Goal: Communication & Community: Answer question/provide support

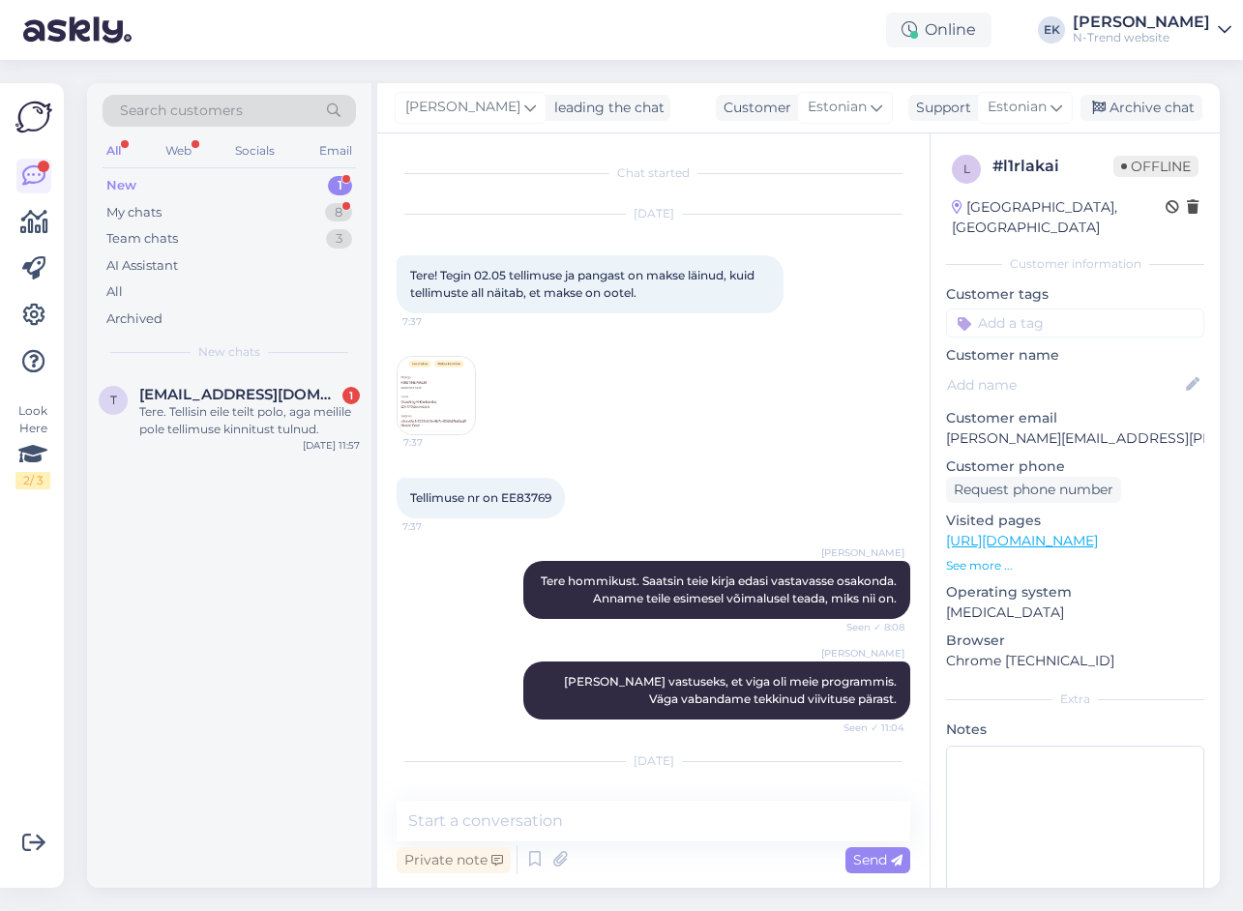
scroll to position [286, 0]
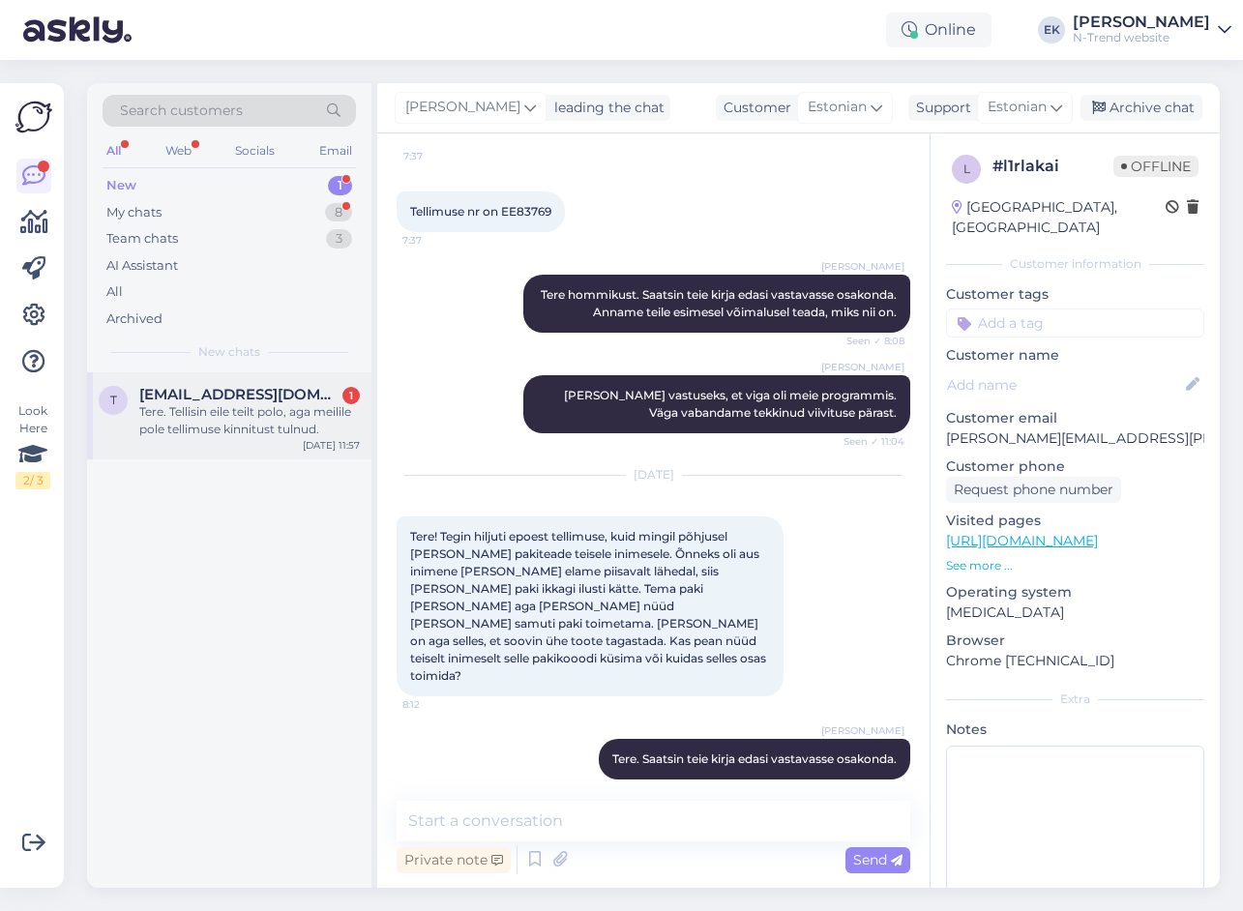
click at [164, 409] on div "Tere. Tellisin eile teilt polo, aga meilile pole tellimuse kinnitust tulnud." at bounding box center [249, 420] width 220 height 35
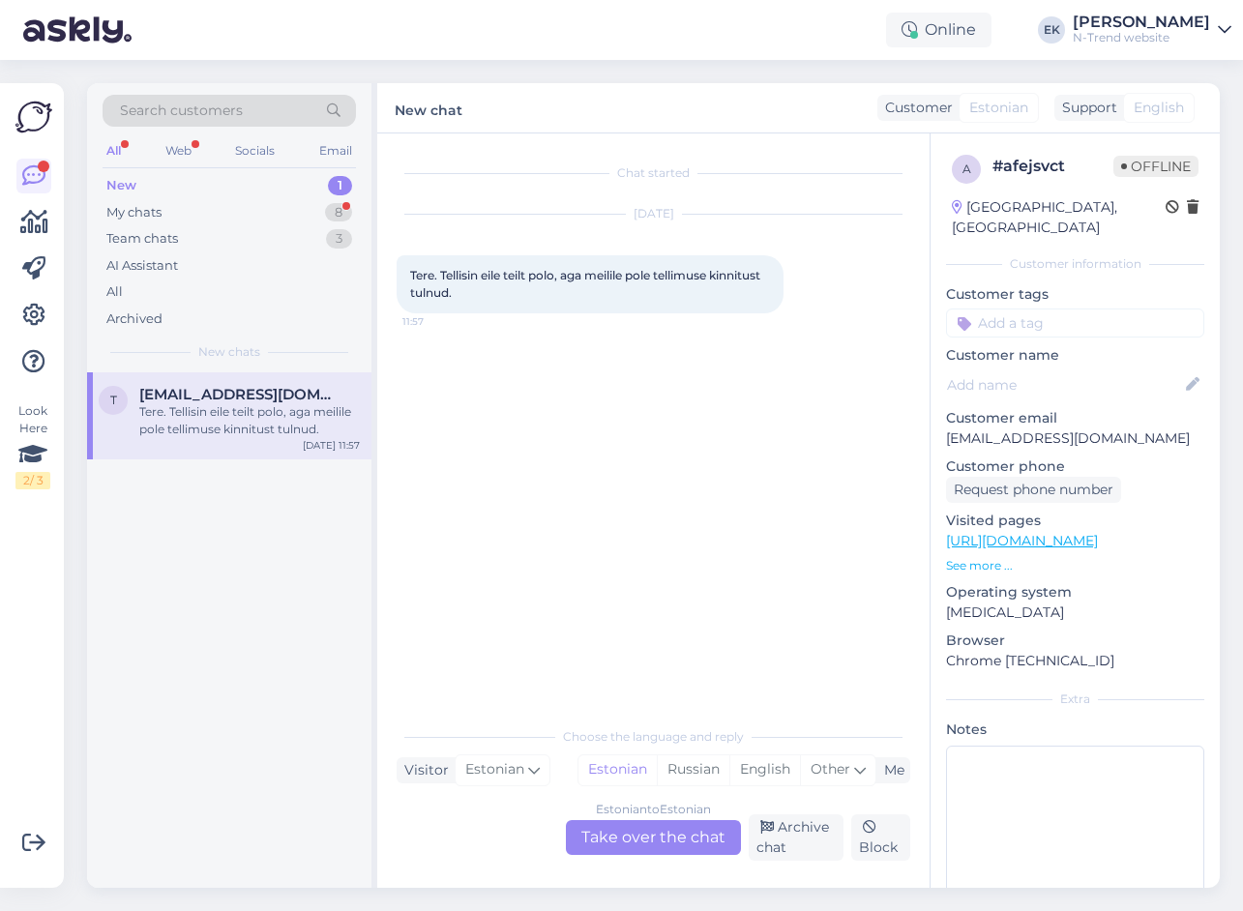
click at [669, 834] on div "Estonian to Estonian Take over the chat" at bounding box center [653, 837] width 175 height 35
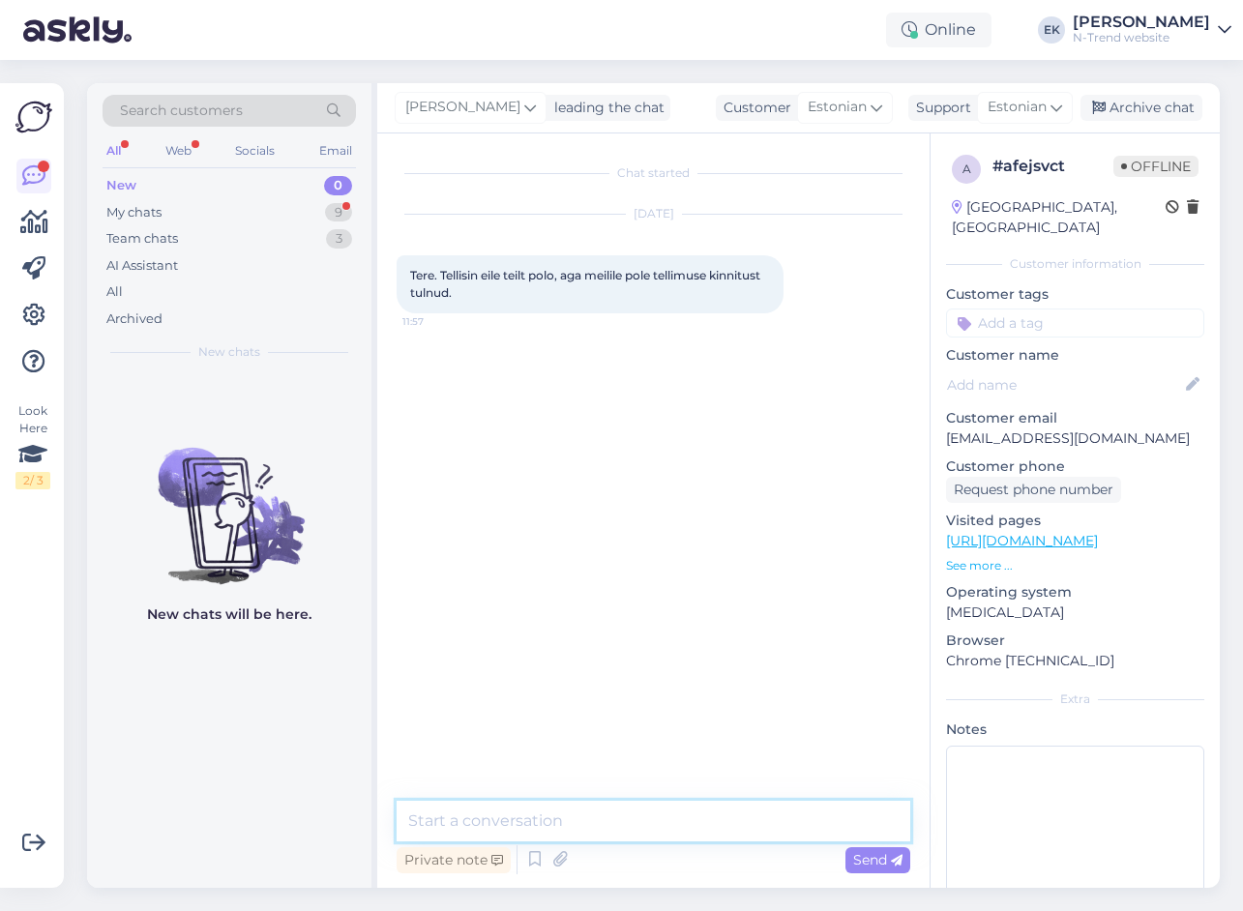
click at [543, 818] on textarea at bounding box center [652, 821] width 513 height 41
type textarea "Tere. Teie tellimus on ettevalmistamise järjekorras."
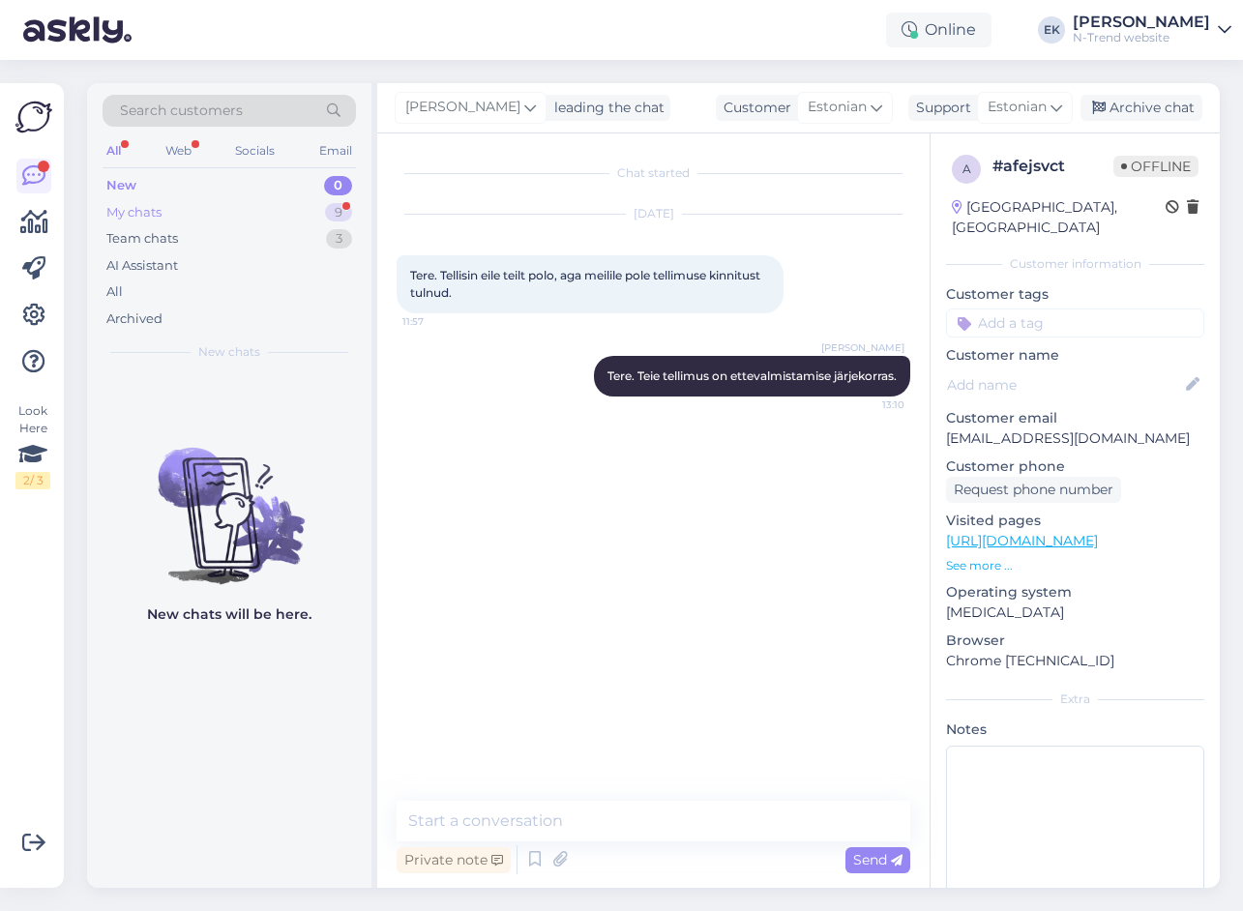
click at [140, 211] on div "My chats" at bounding box center [133, 212] width 55 height 19
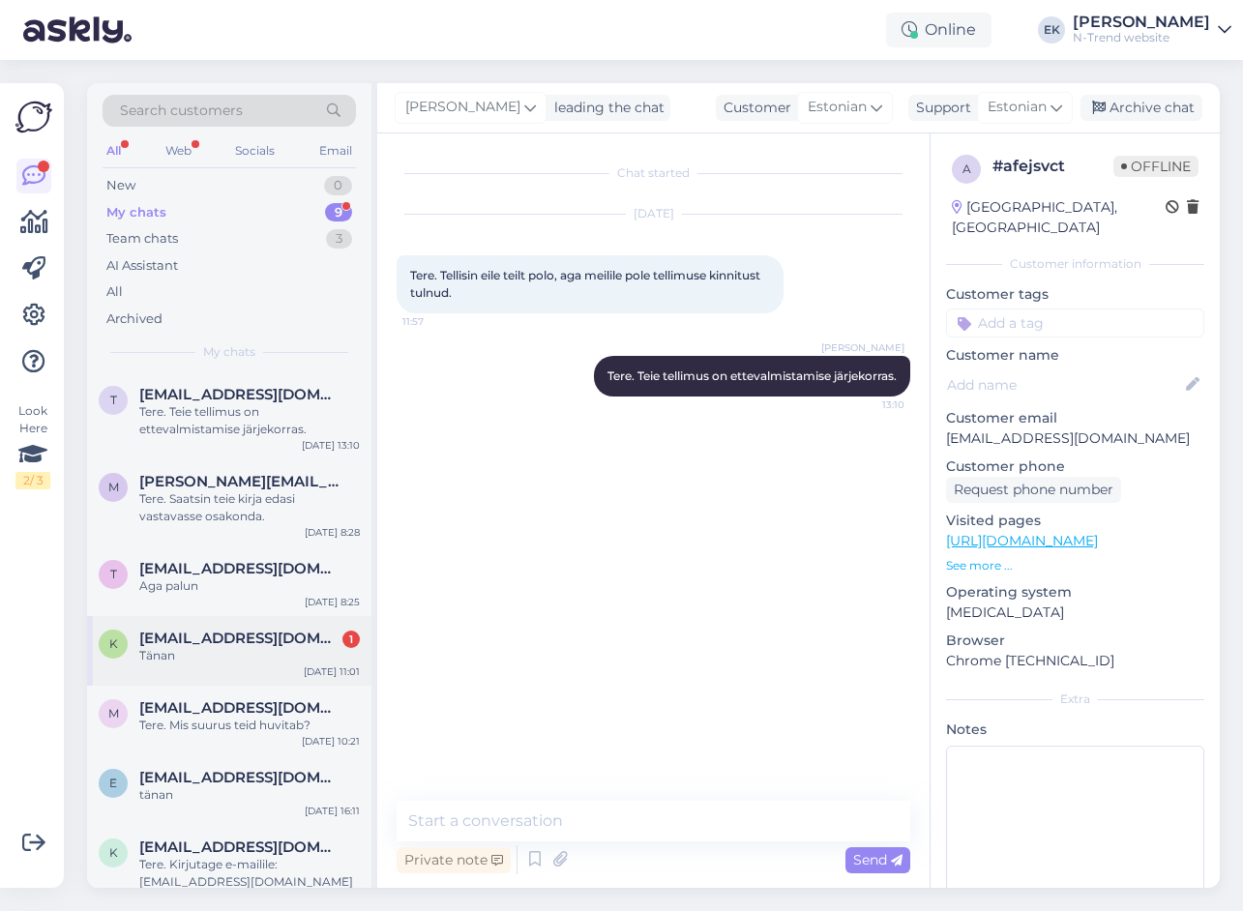
click at [171, 661] on div "Tänan" at bounding box center [249, 655] width 220 height 17
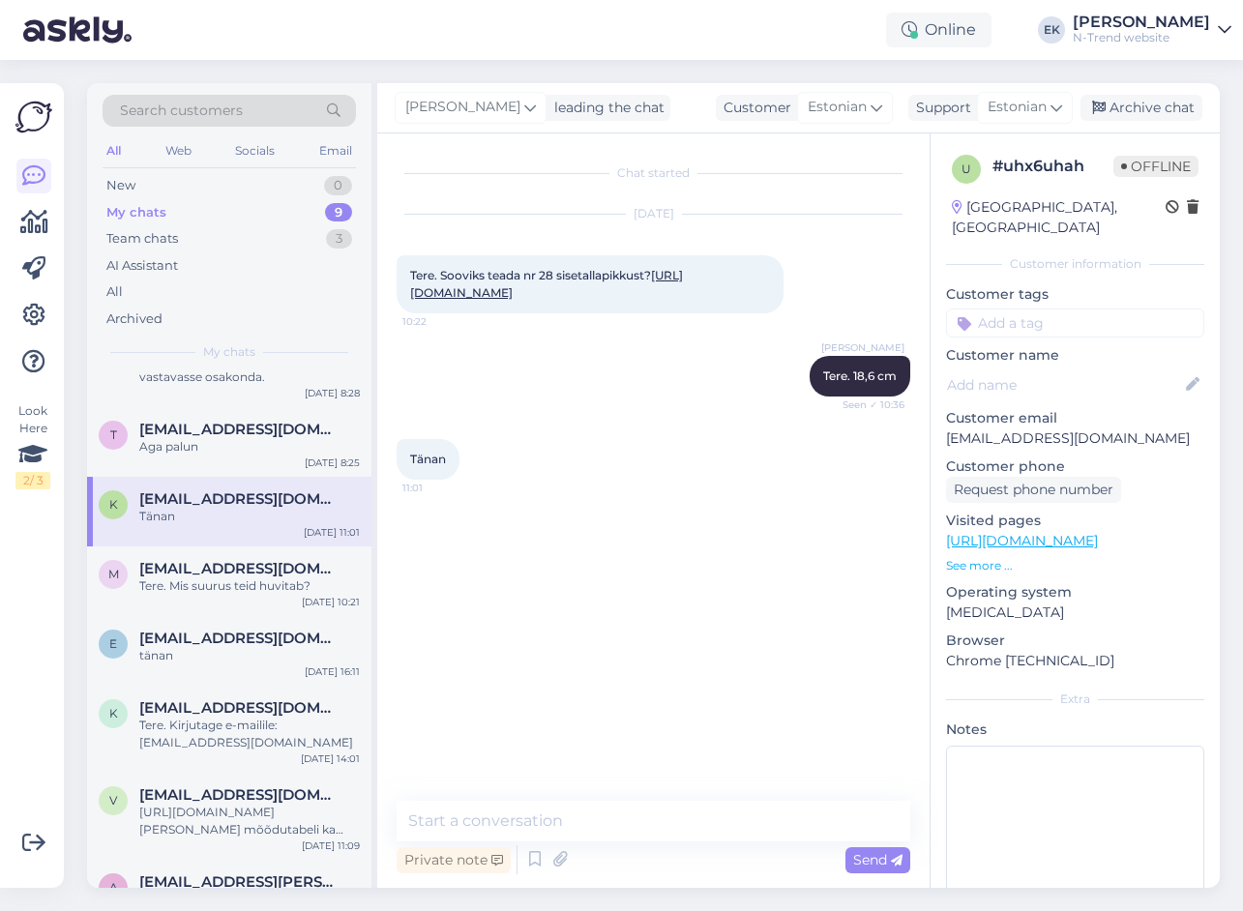
scroll to position [181, 0]
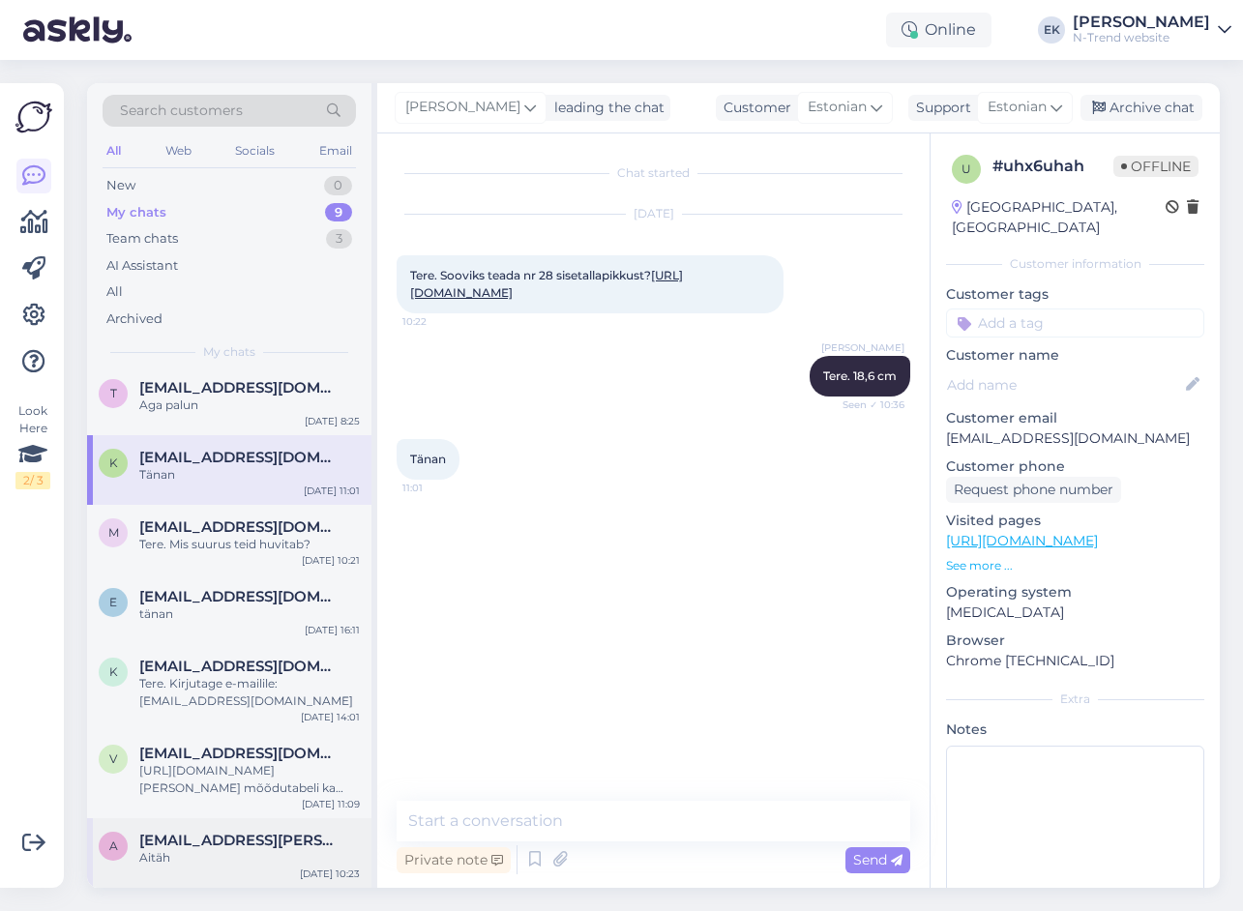
click at [188, 857] on div "Aitäh" at bounding box center [249, 857] width 220 height 17
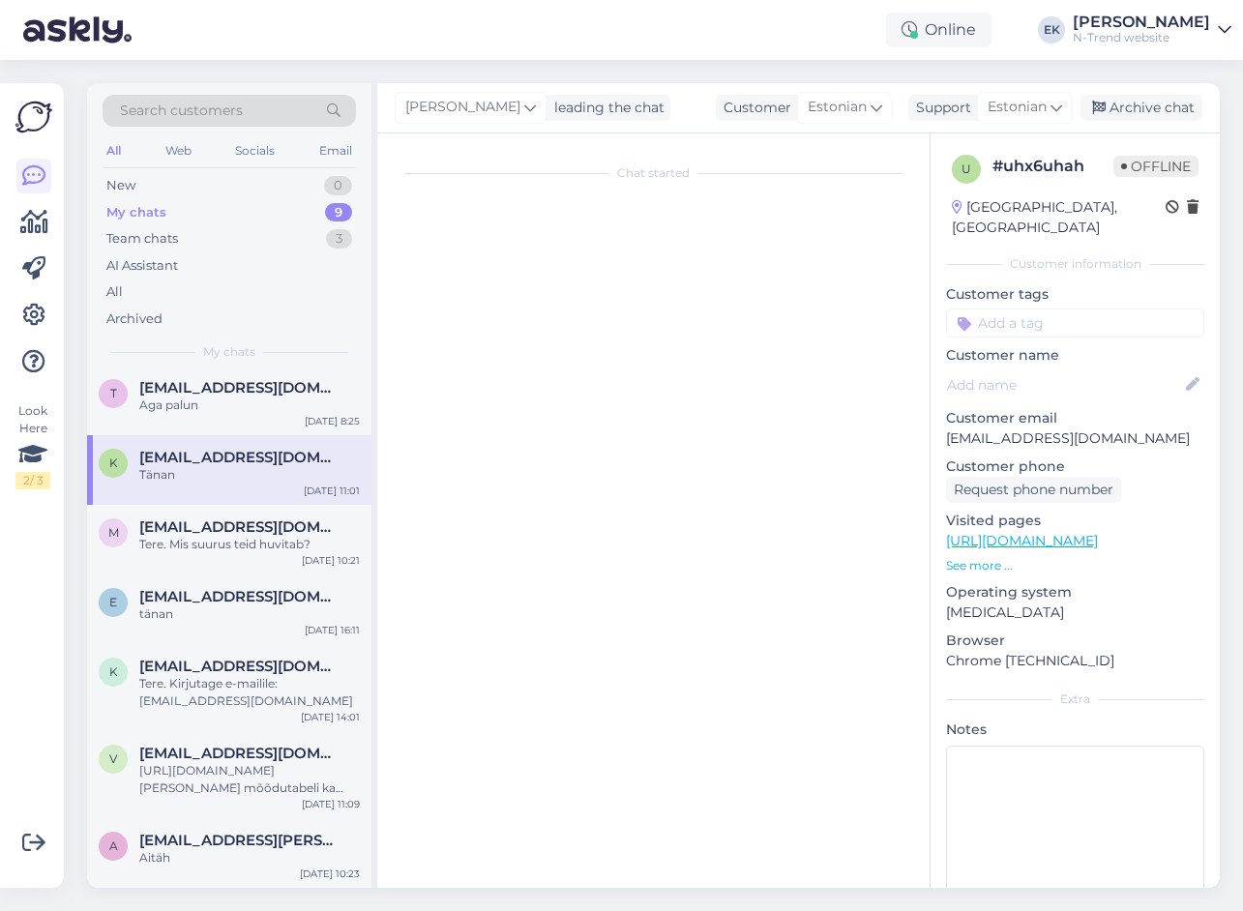
scroll to position [75, 0]
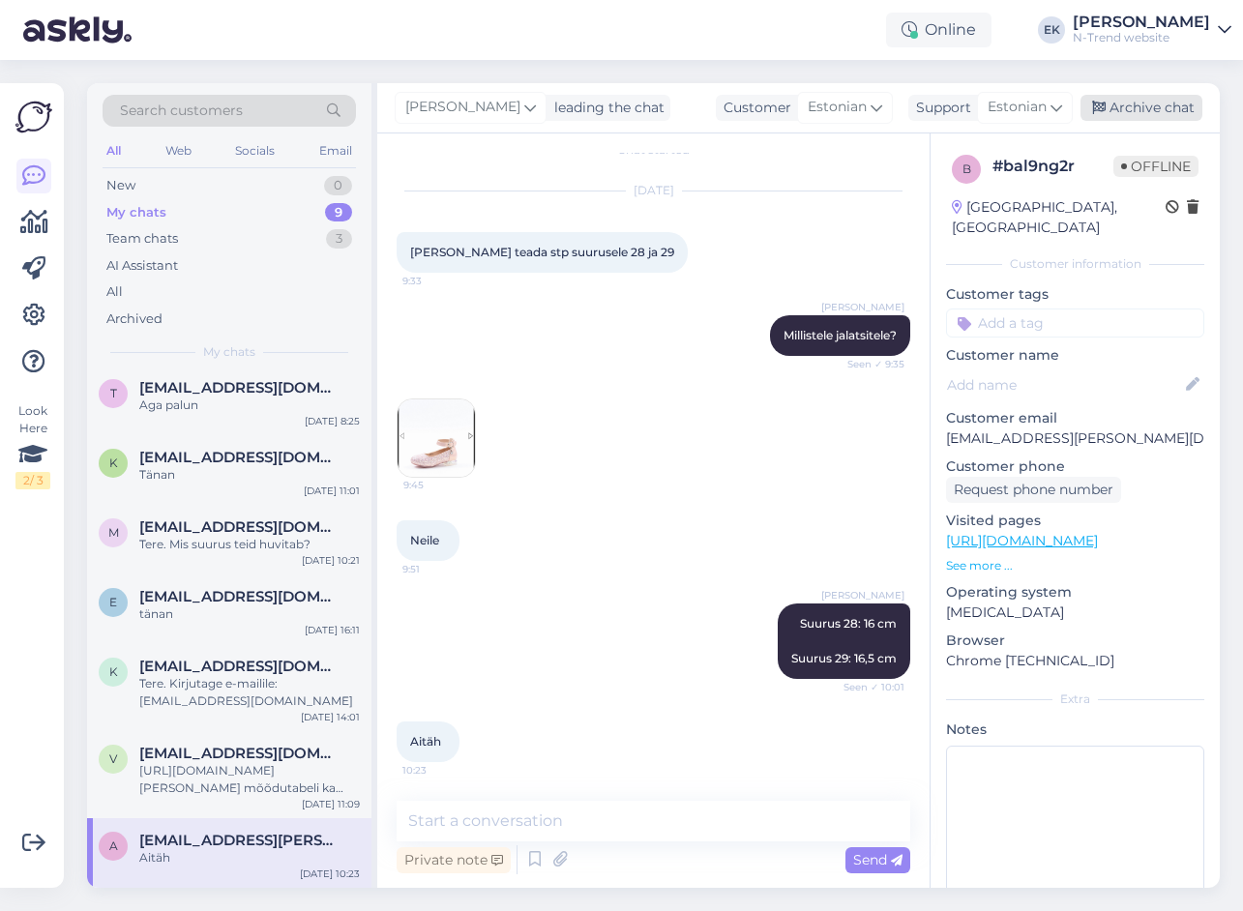
click at [1129, 110] on div "Archive chat" at bounding box center [1141, 108] width 122 height 26
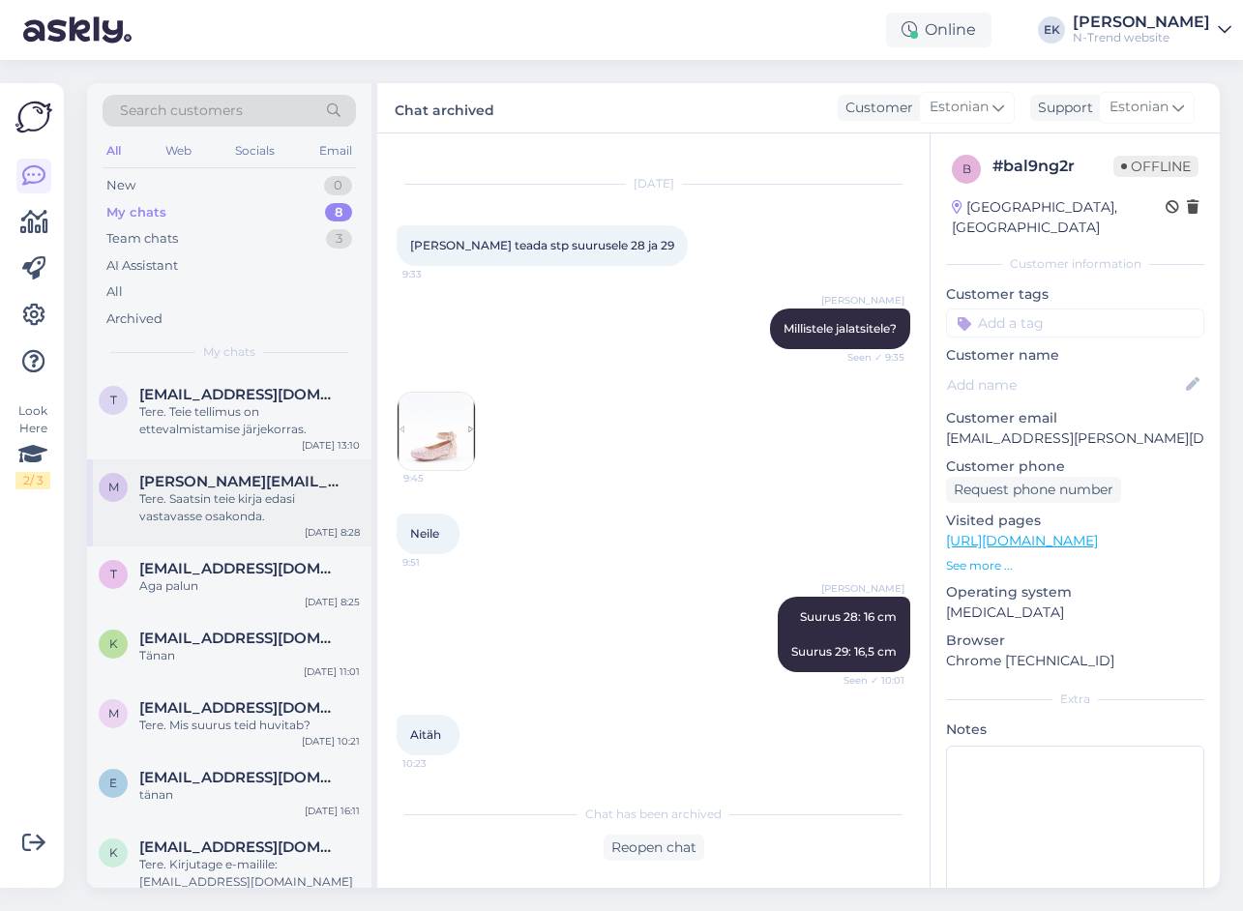
scroll to position [111, 0]
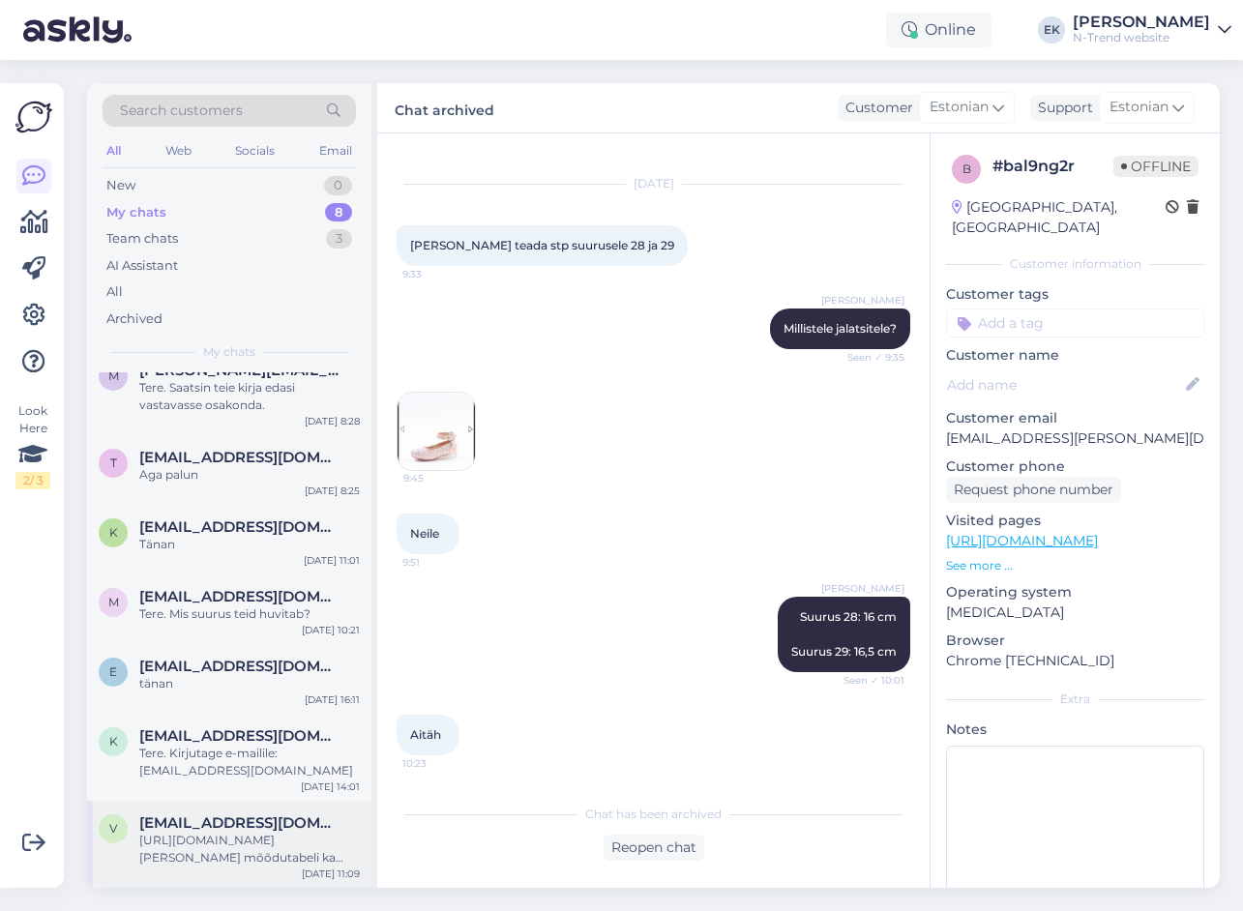
click at [261, 845] on div "[URL][DOMAIN_NAME] [PERSON_NAME] mõõdutabeli ka veebilehele pildina" at bounding box center [249, 849] width 220 height 35
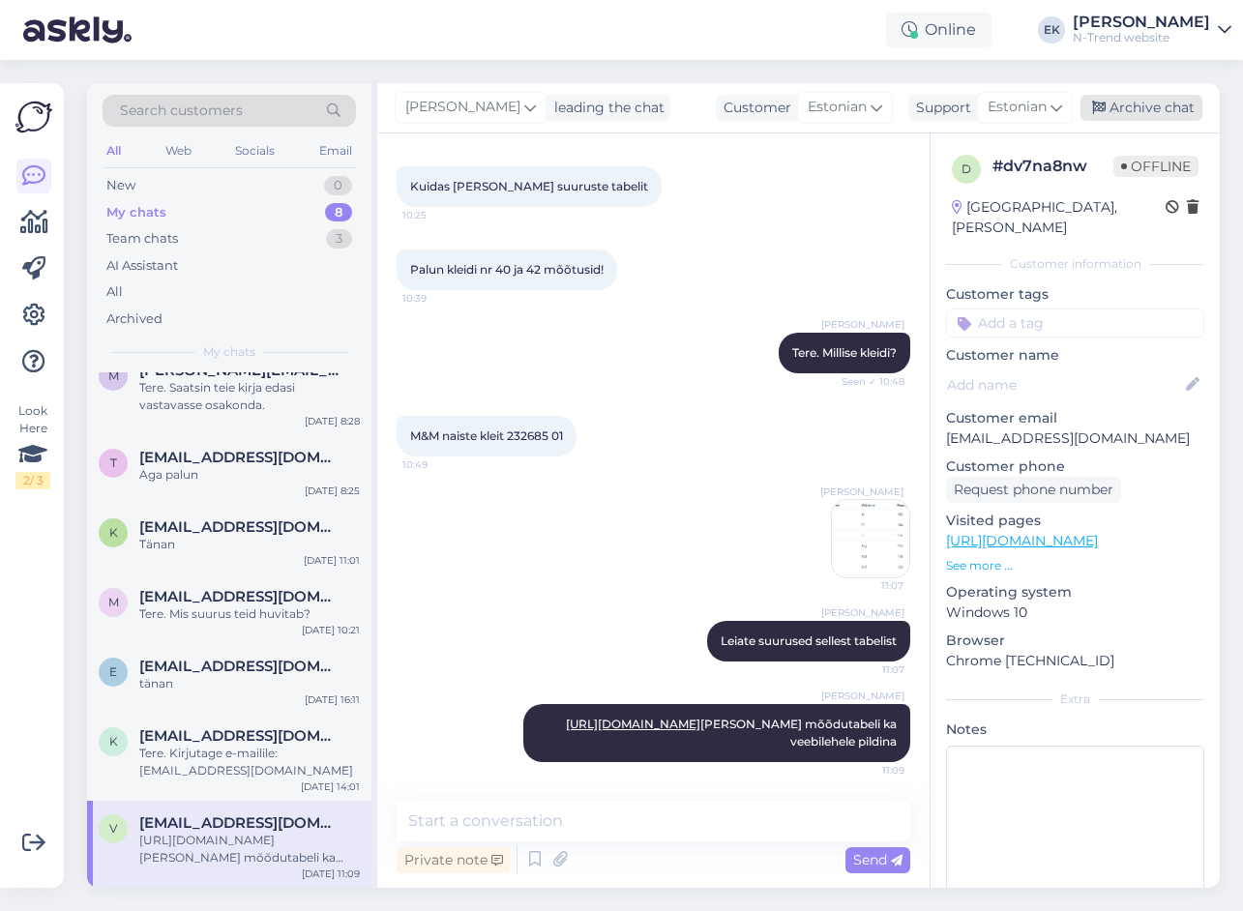
click at [1122, 104] on div "Archive chat" at bounding box center [1141, 108] width 122 height 26
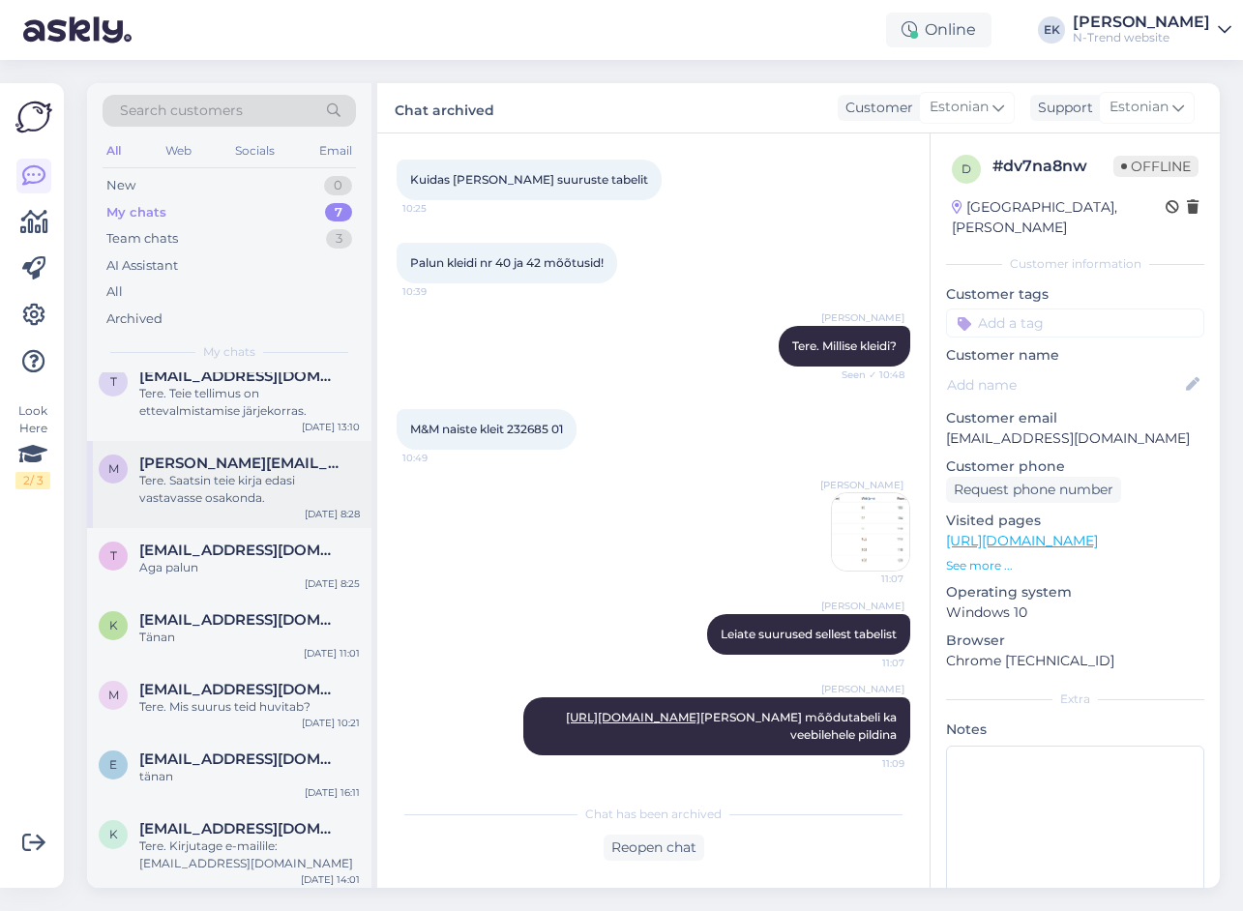
scroll to position [24, 0]
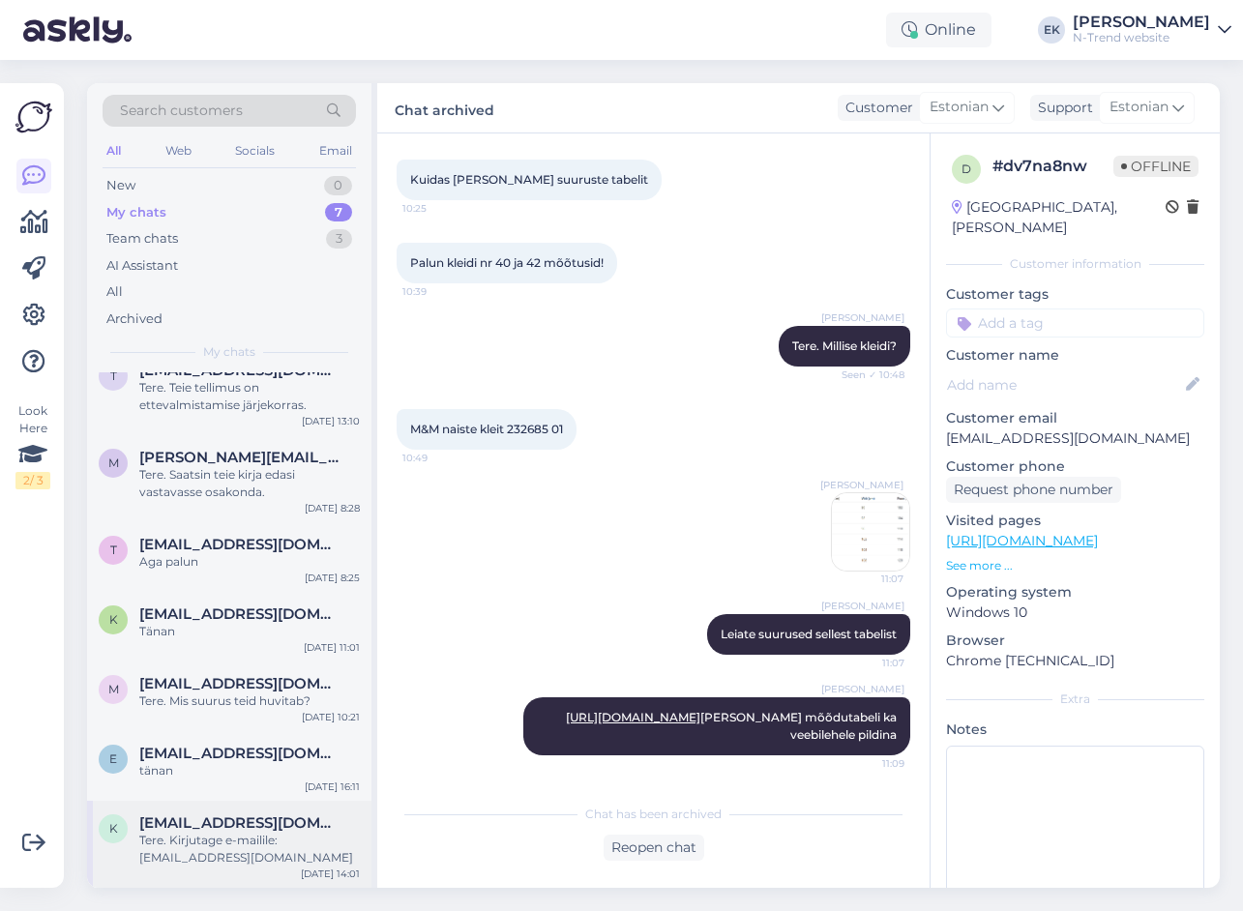
click at [237, 854] on div "Tere. Kirjutage e-mailile: [EMAIL_ADDRESS][DOMAIN_NAME]" at bounding box center [249, 849] width 220 height 35
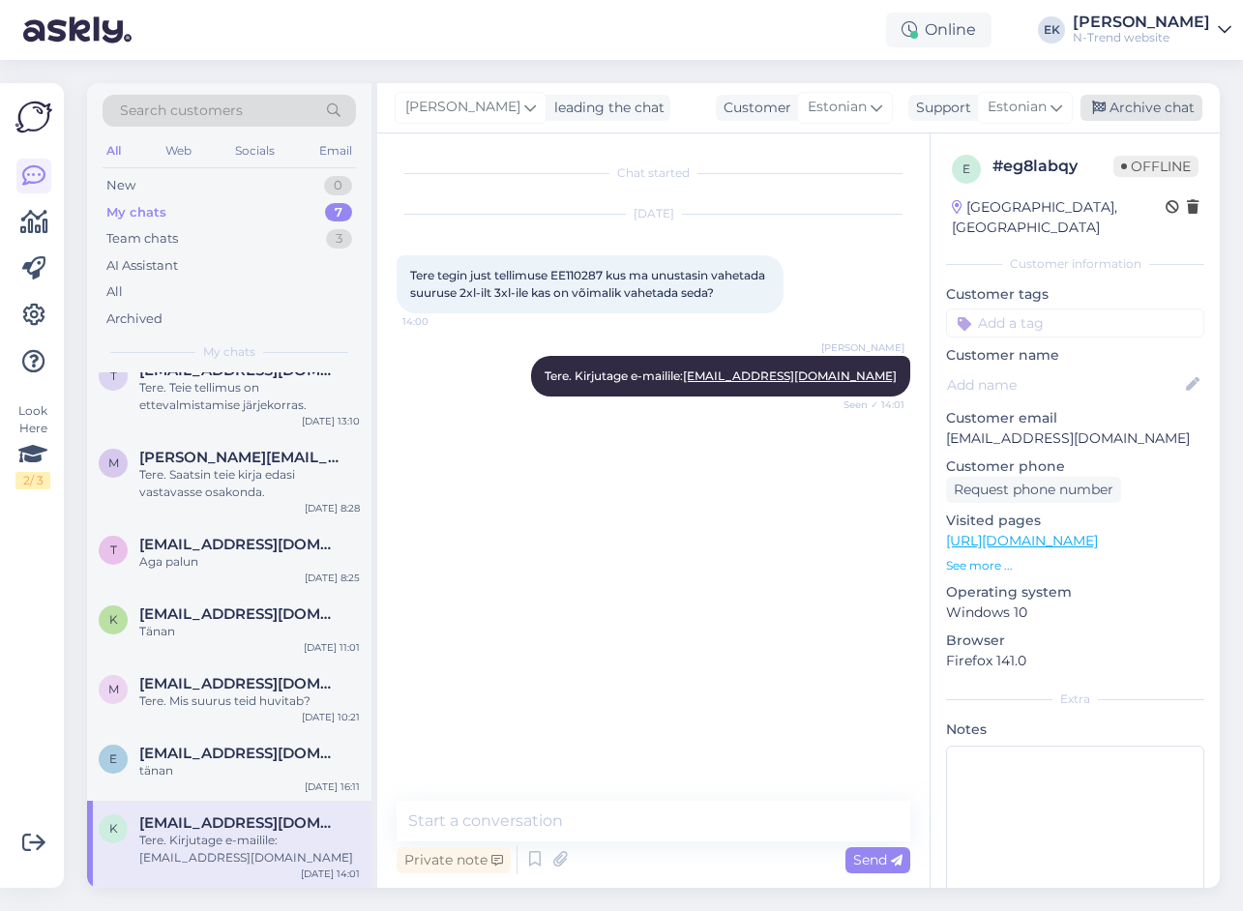
click at [1156, 99] on div "Archive chat" at bounding box center [1141, 108] width 122 height 26
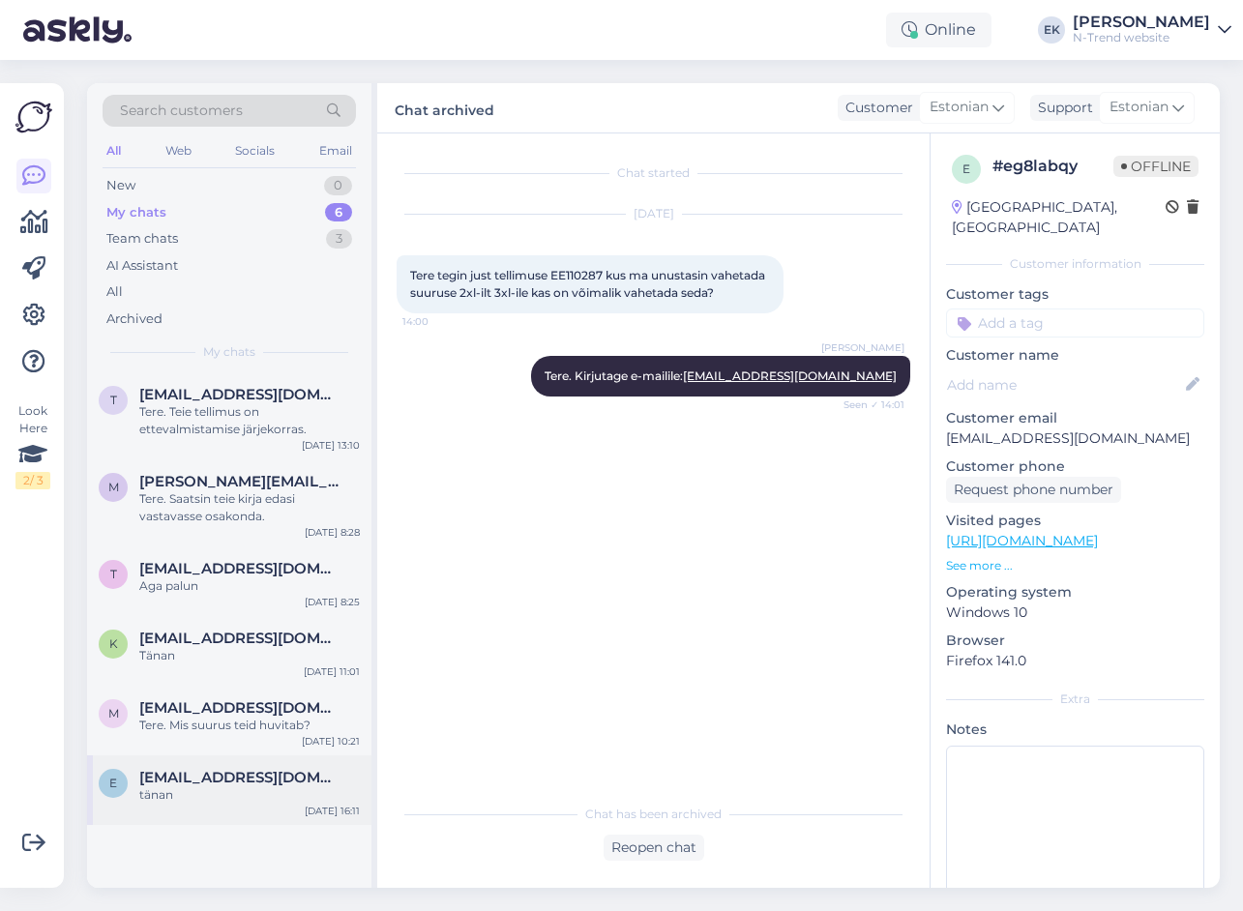
click at [225, 787] on div "tänan" at bounding box center [249, 794] width 220 height 17
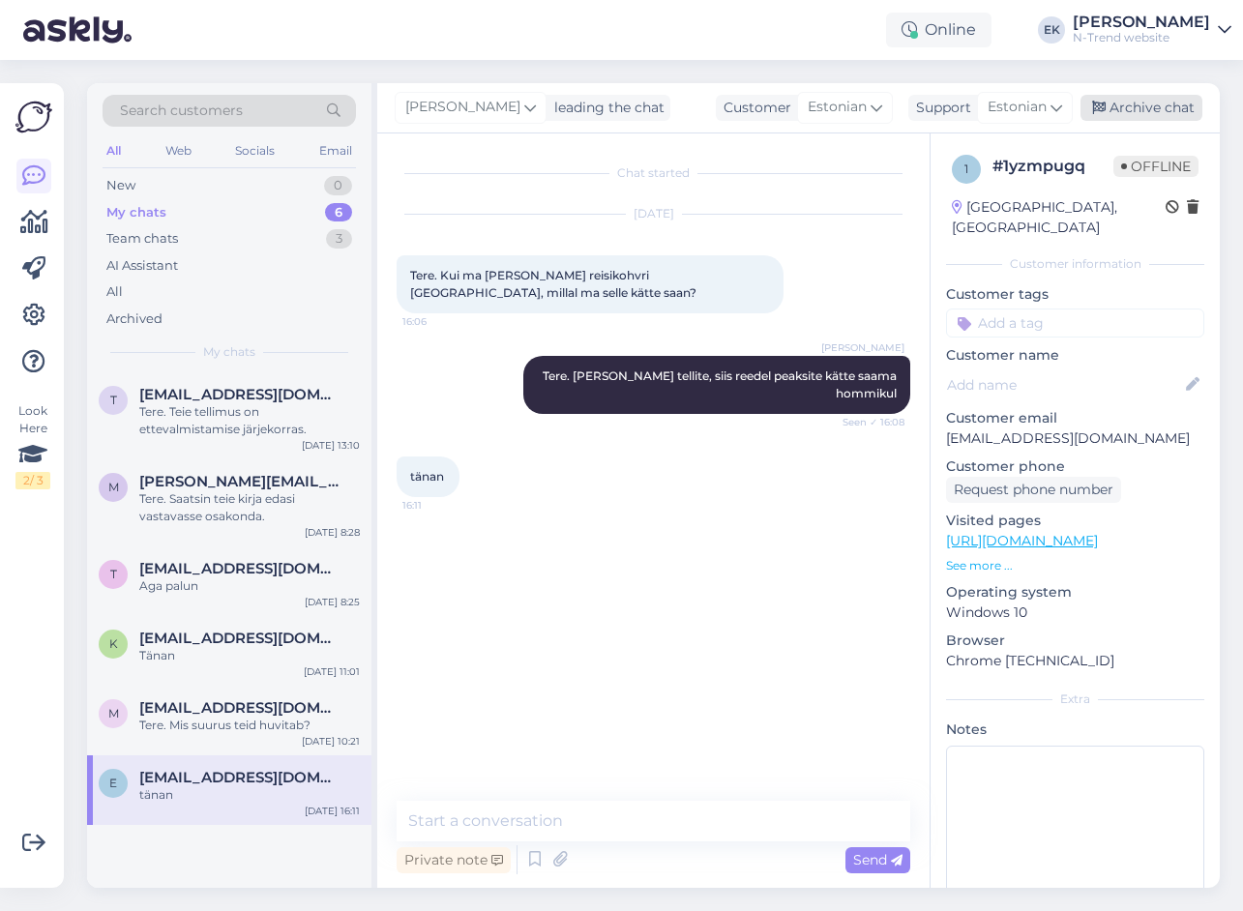
click at [1119, 106] on div "Archive chat" at bounding box center [1141, 108] width 122 height 26
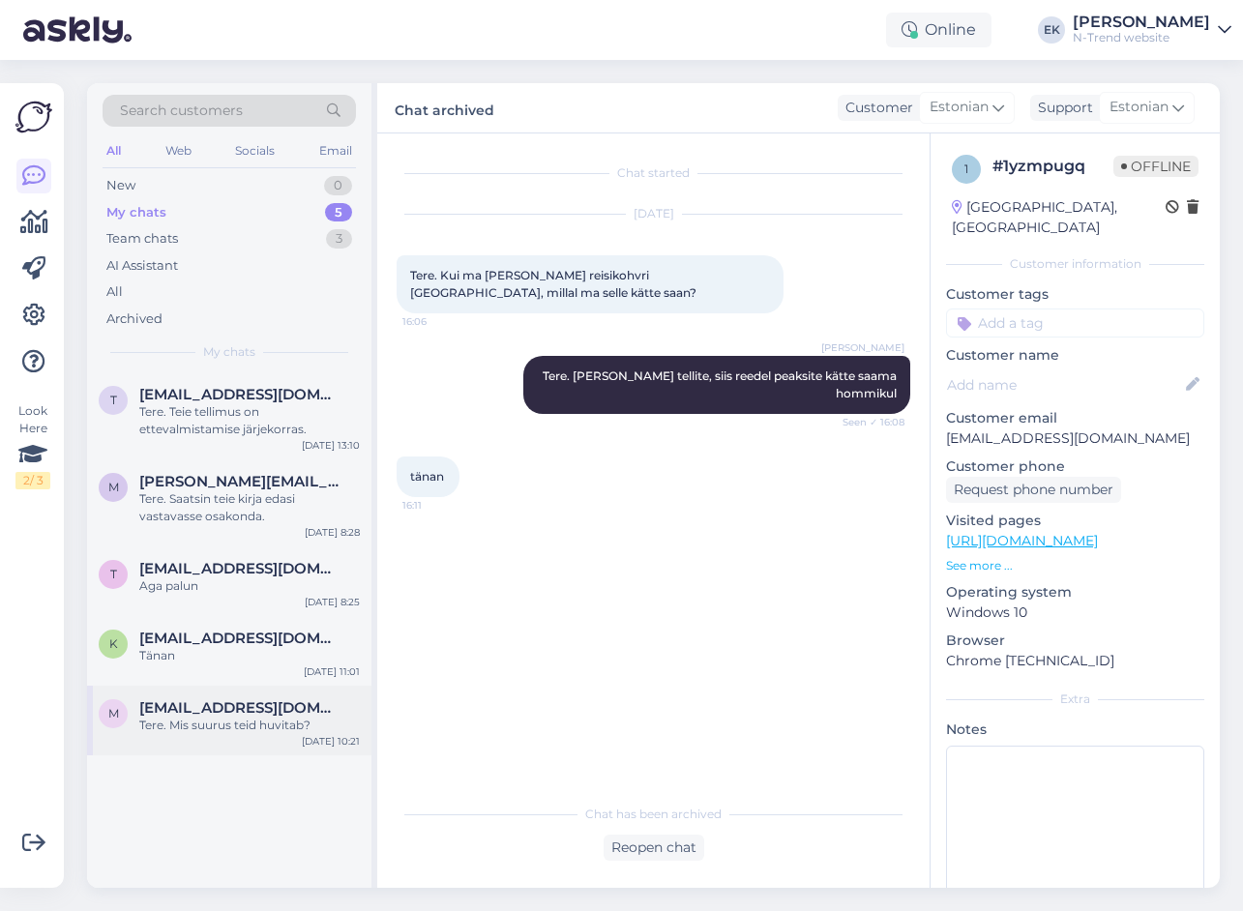
click at [236, 728] on div "Tere. Mis suurus teid huvitab?" at bounding box center [249, 725] width 220 height 17
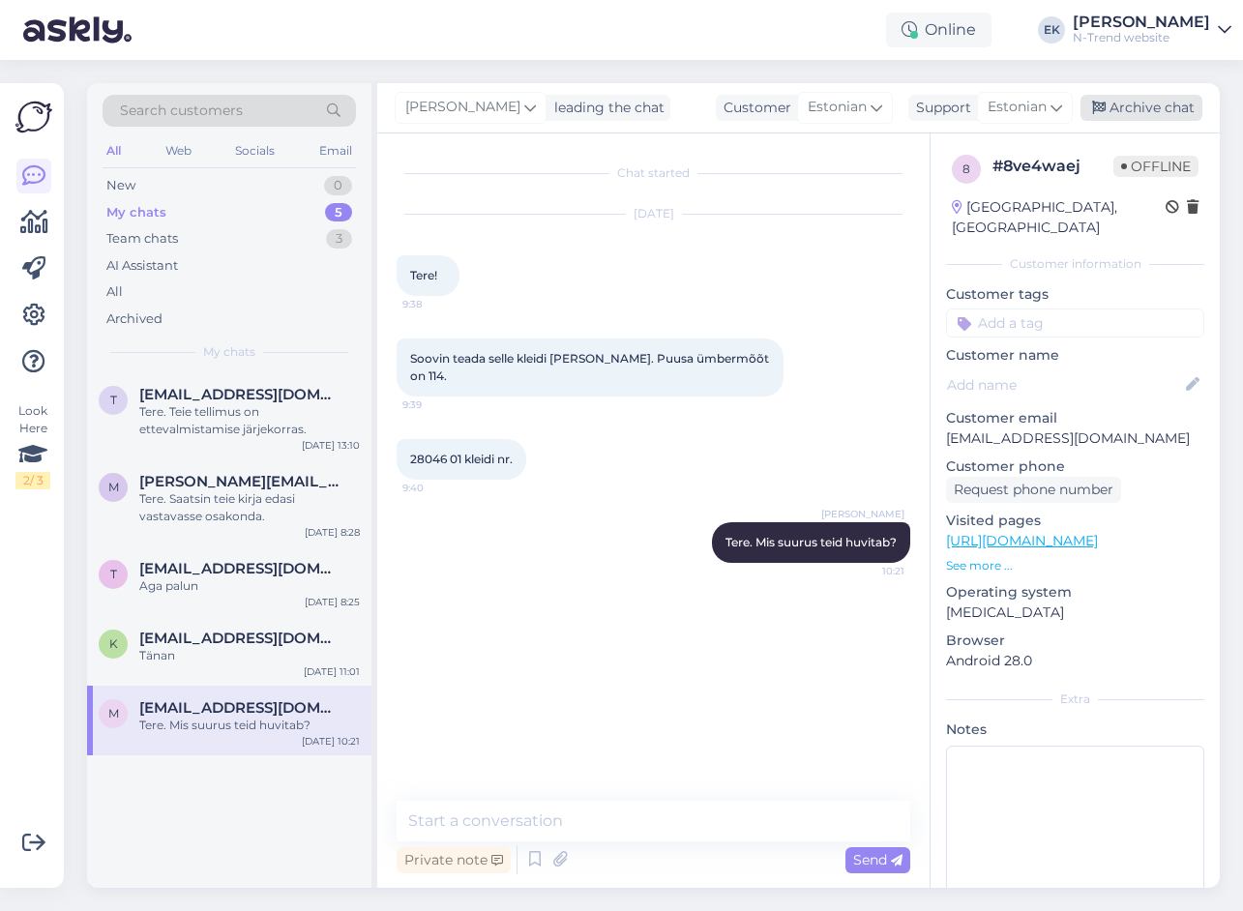
click at [1137, 115] on div "Archive chat" at bounding box center [1141, 108] width 122 height 26
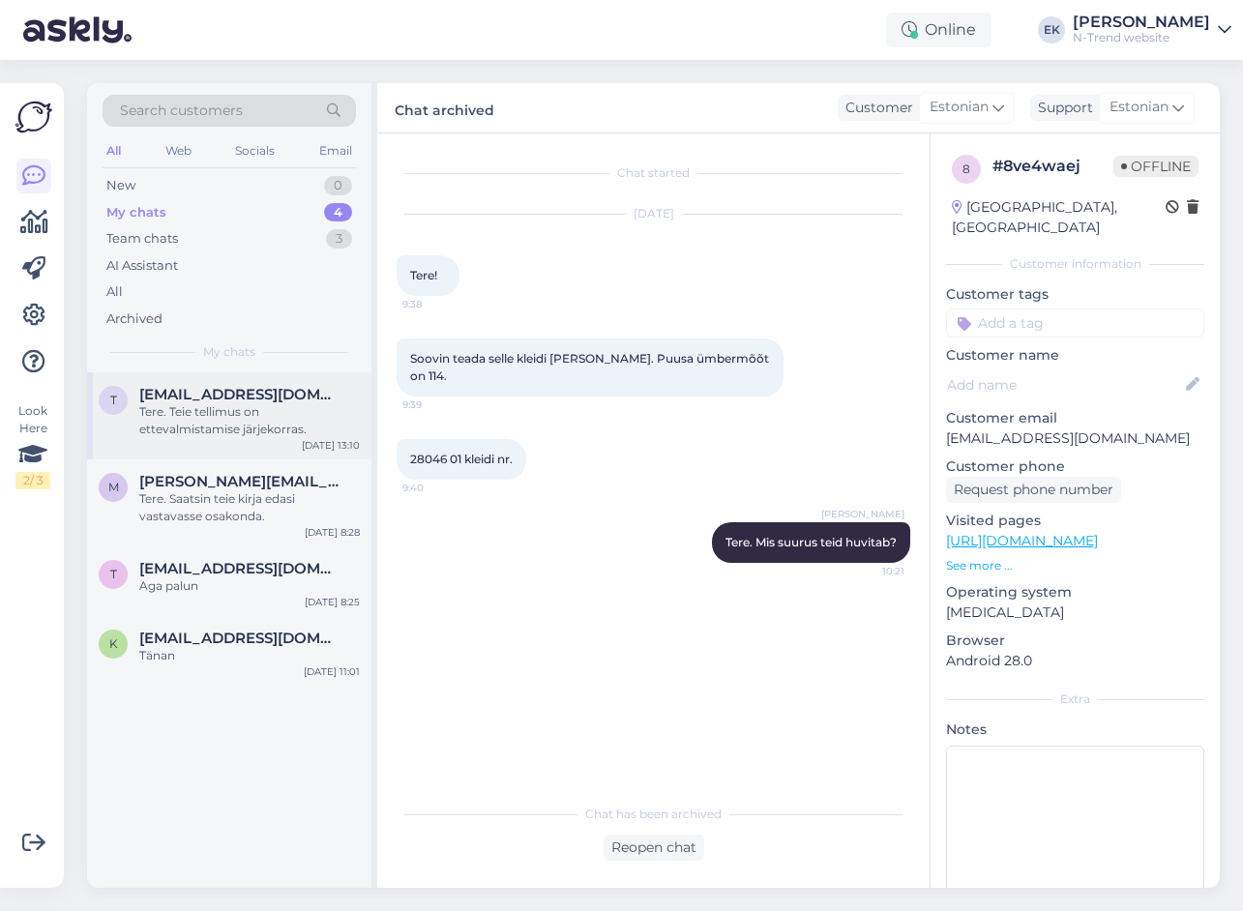
click at [169, 426] on div "Tere. Teie tellimus on ettevalmistamise järjekorras." at bounding box center [249, 420] width 220 height 35
